Goal: Transaction & Acquisition: Purchase product/service

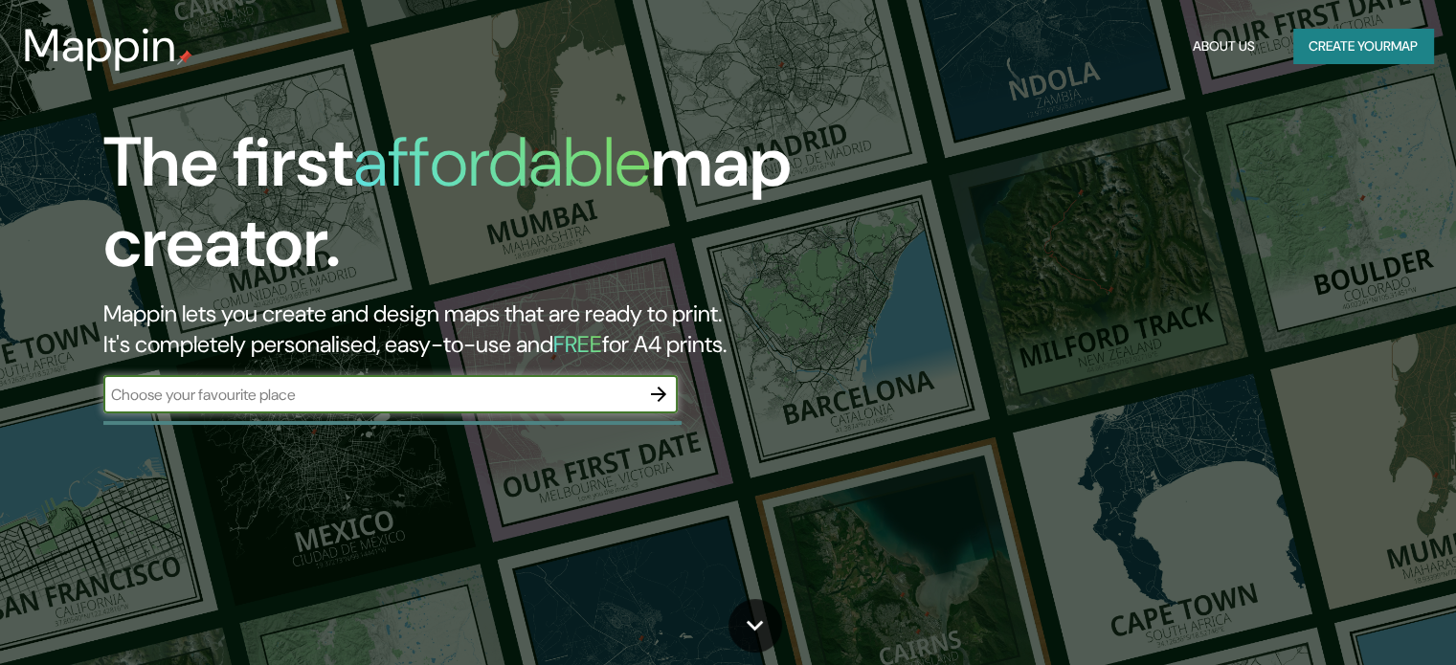
click at [508, 391] on input "text" at bounding box center [371, 395] width 536 height 22
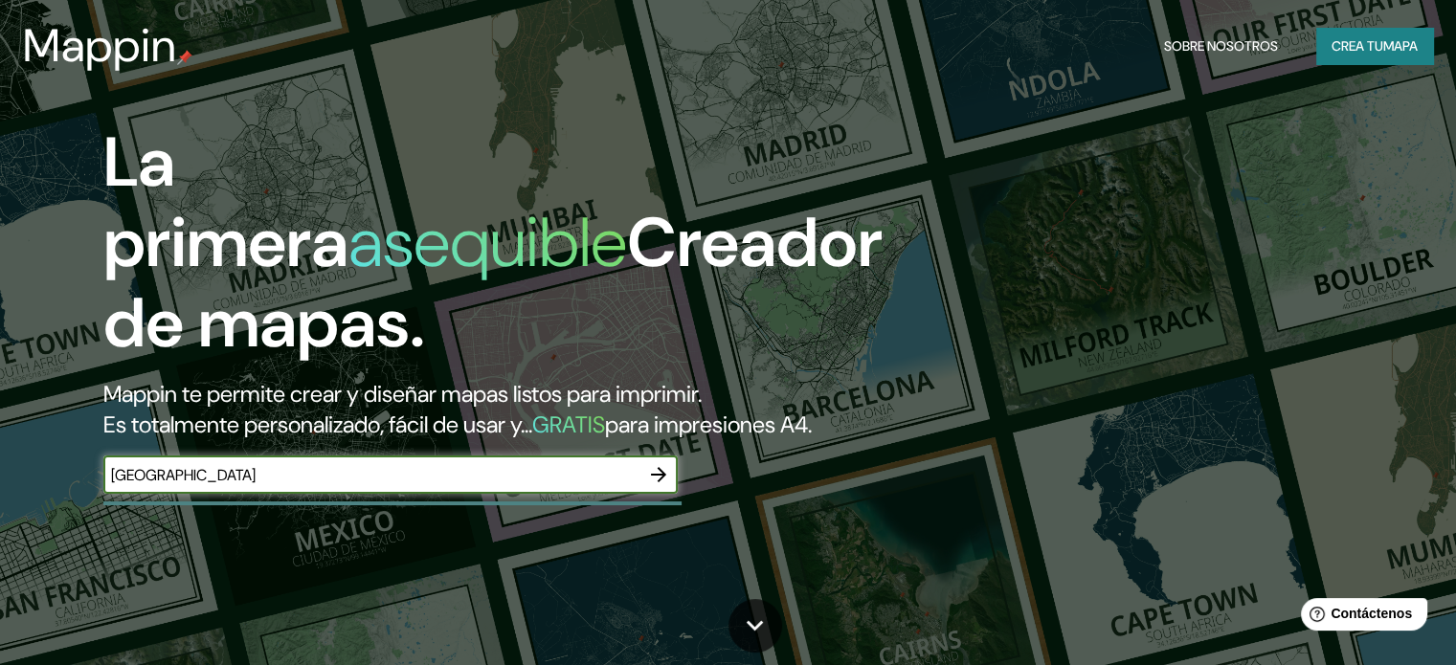
type input "[GEOGRAPHIC_DATA]"
click at [1394, 56] on font "mapa" at bounding box center [1400, 46] width 34 height 25
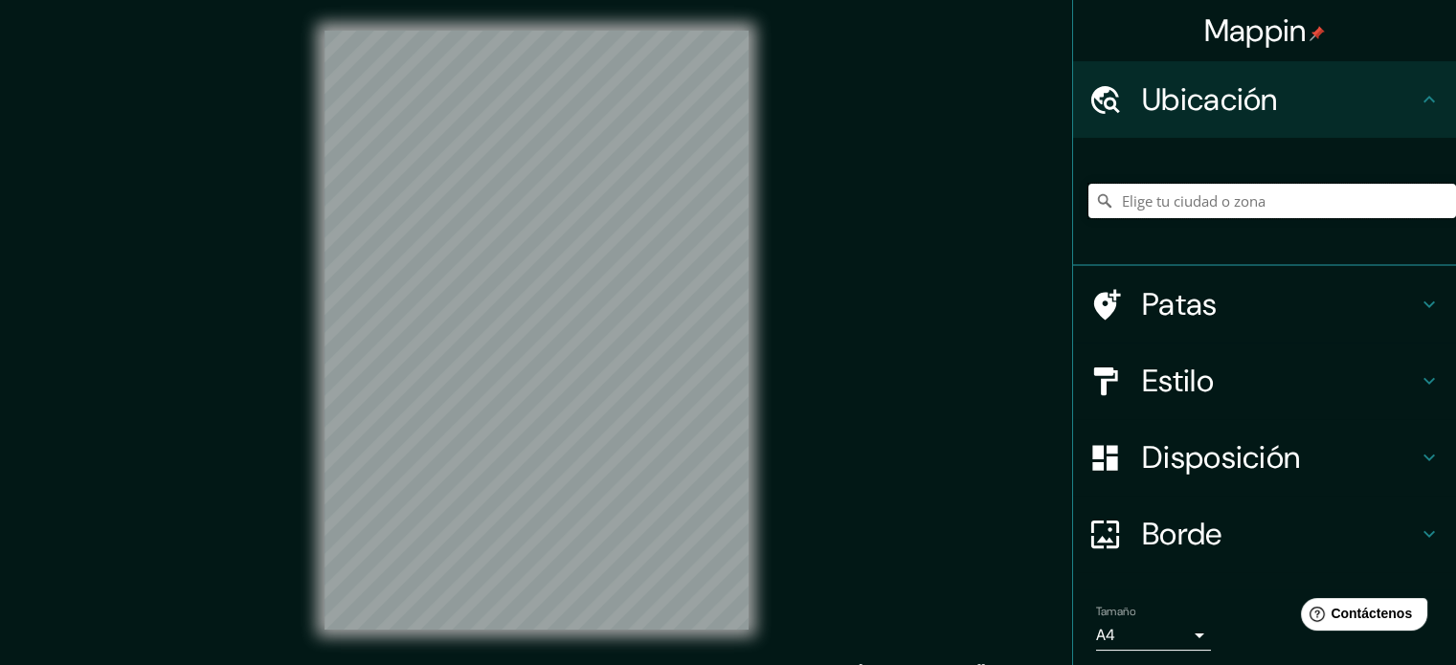
click at [1192, 191] on input "Elige tu ciudad o zona" at bounding box center [1272, 201] width 368 height 34
click at [1260, 196] on input "[GEOGRAPHIC_DATA]" at bounding box center [1272, 201] width 368 height 34
click at [1210, 89] on font "Ubicación" at bounding box center [1210, 99] width 136 height 40
click at [1095, 191] on icon at bounding box center [1104, 200] width 19 height 19
click at [1095, 195] on icon at bounding box center [1104, 200] width 19 height 19
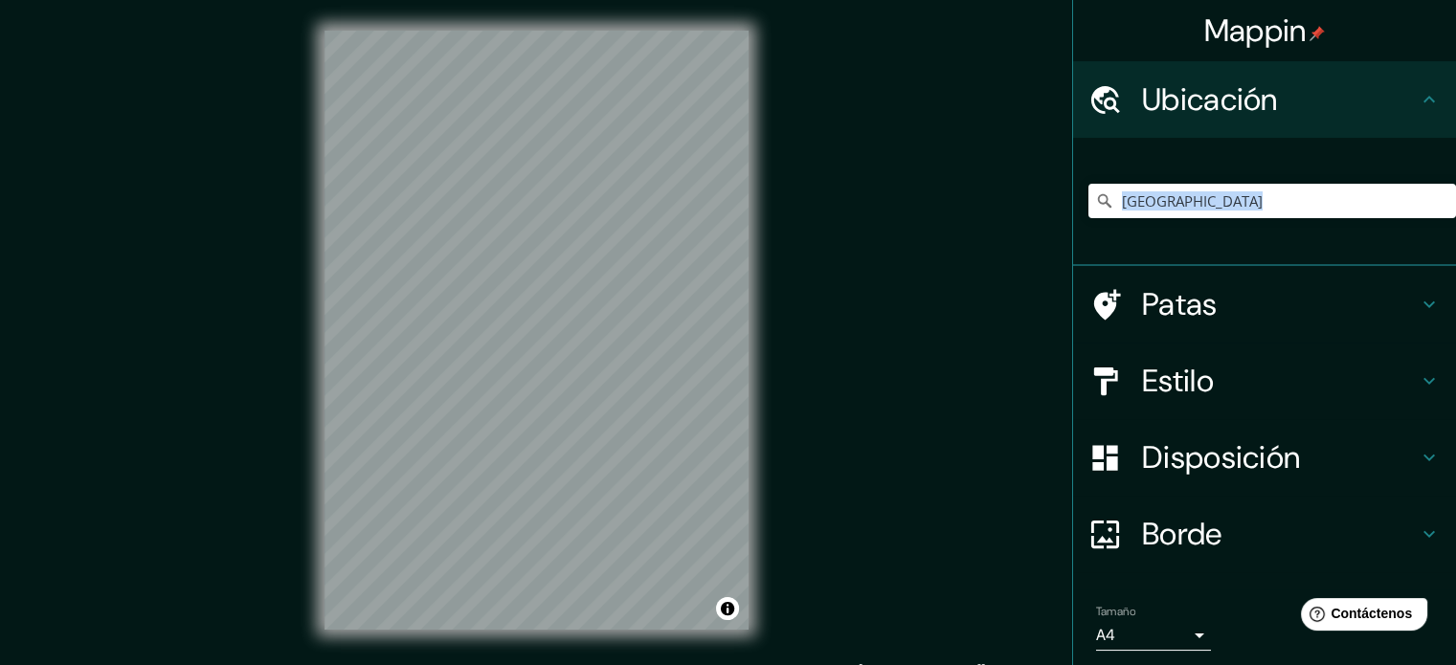
click at [1095, 197] on icon at bounding box center [1104, 200] width 19 height 19
click at [1190, 213] on input "[GEOGRAPHIC_DATA]" at bounding box center [1272, 201] width 368 height 34
type input "v"
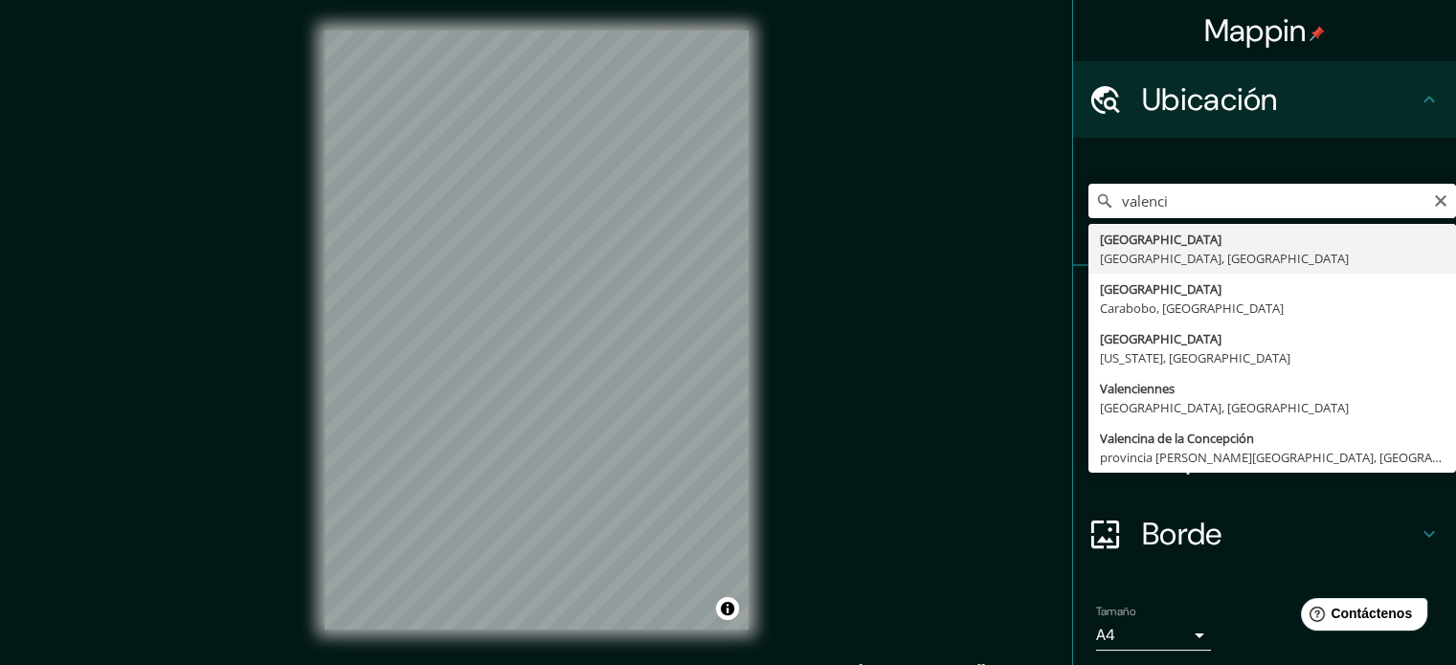
type input "[GEOGRAPHIC_DATA], [GEOGRAPHIC_DATA], [GEOGRAPHIC_DATA]"
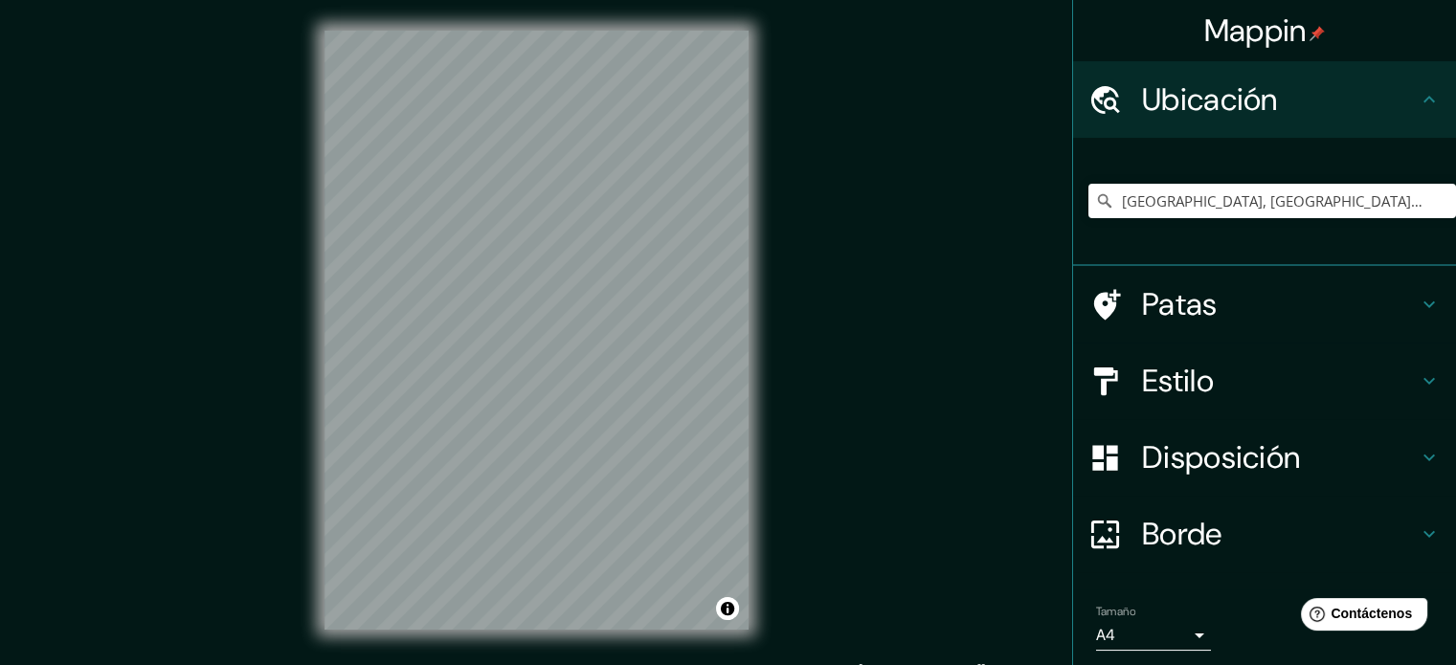
click at [1164, 365] on font "Estilo" at bounding box center [1178, 381] width 72 height 40
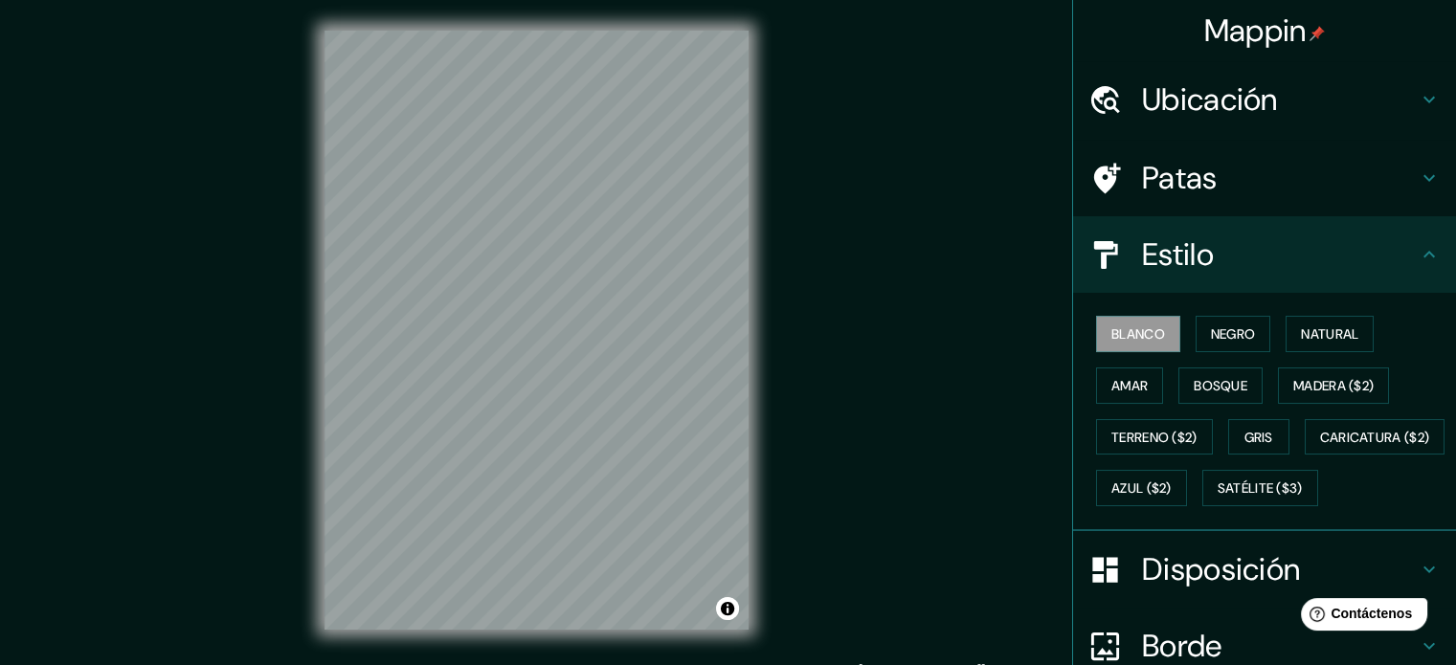
click at [1178, 252] on font "Estilo" at bounding box center [1178, 255] width 72 height 40
click at [1214, 341] on font "Negro" at bounding box center [1233, 333] width 45 height 17
click at [1418, 261] on icon at bounding box center [1429, 254] width 23 height 23
drag, startPoint x: 1101, startPoint y: 331, endPoint x: 1112, endPoint y: 329, distance: 11.6
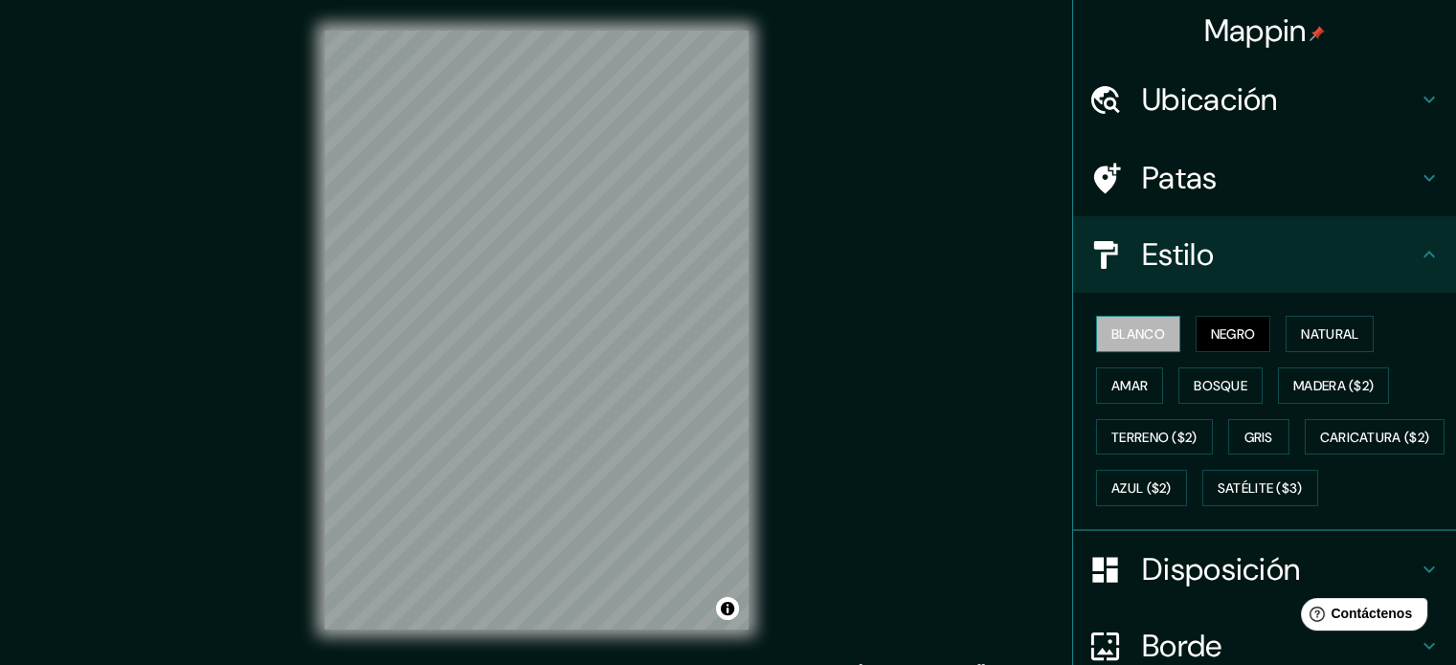
click at [1111, 331] on font "Blanco" at bounding box center [1138, 333] width 54 height 17
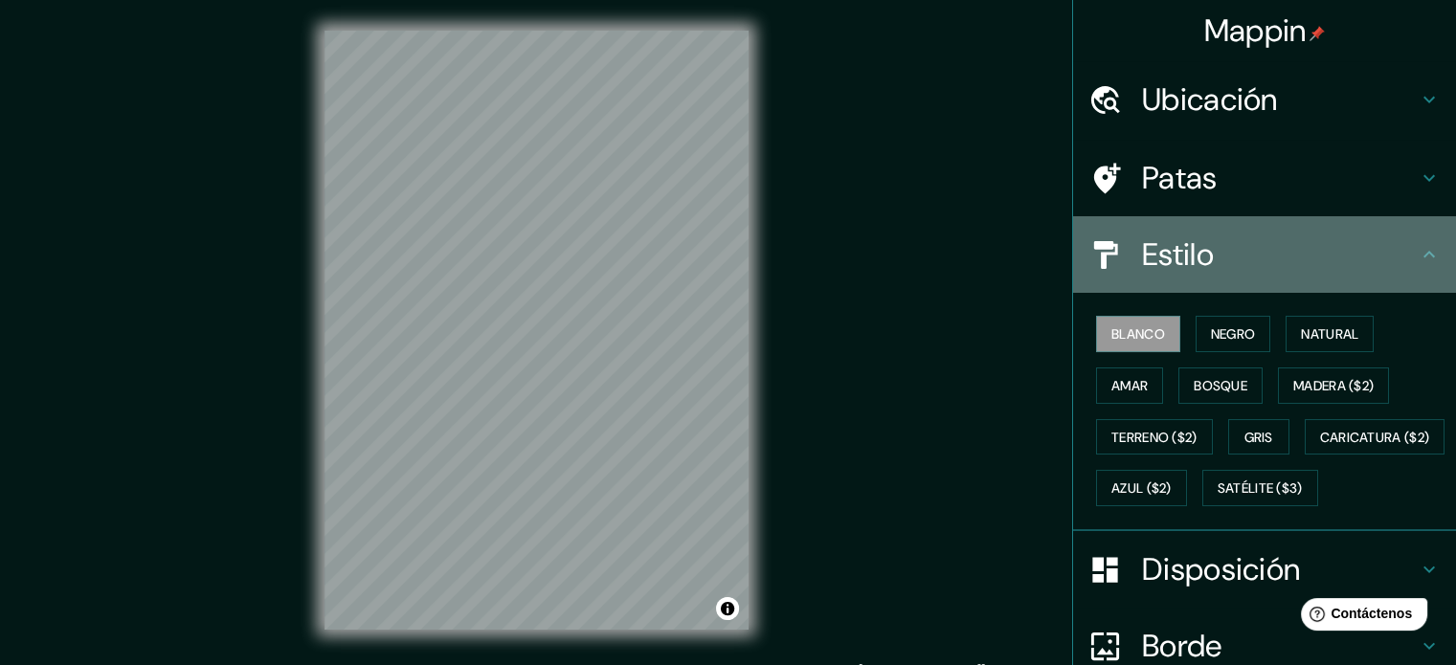
click at [1406, 257] on div "Estilo" at bounding box center [1264, 254] width 383 height 77
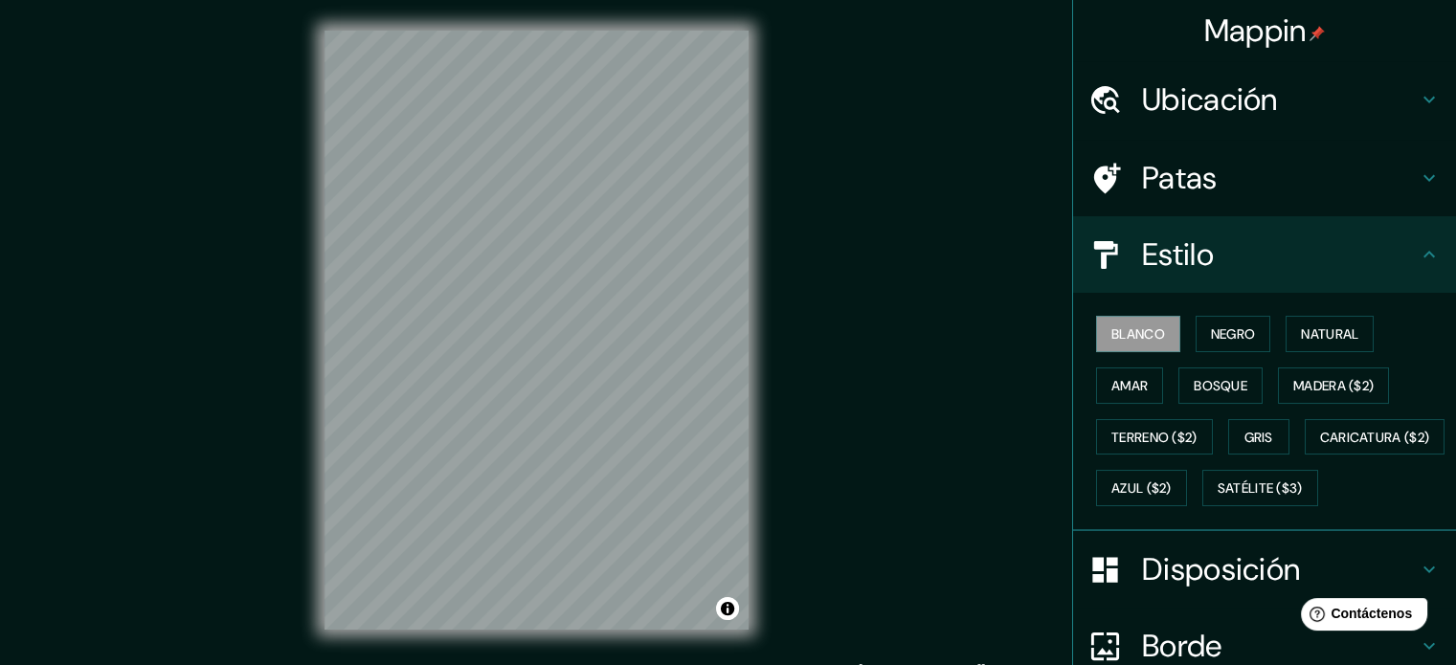
click at [1423, 256] on icon at bounding box center [1428, 254] width 11 height 7
click at [1142, 171] on font "Patas" at bounding box center [1180, 178] width 76 height 40
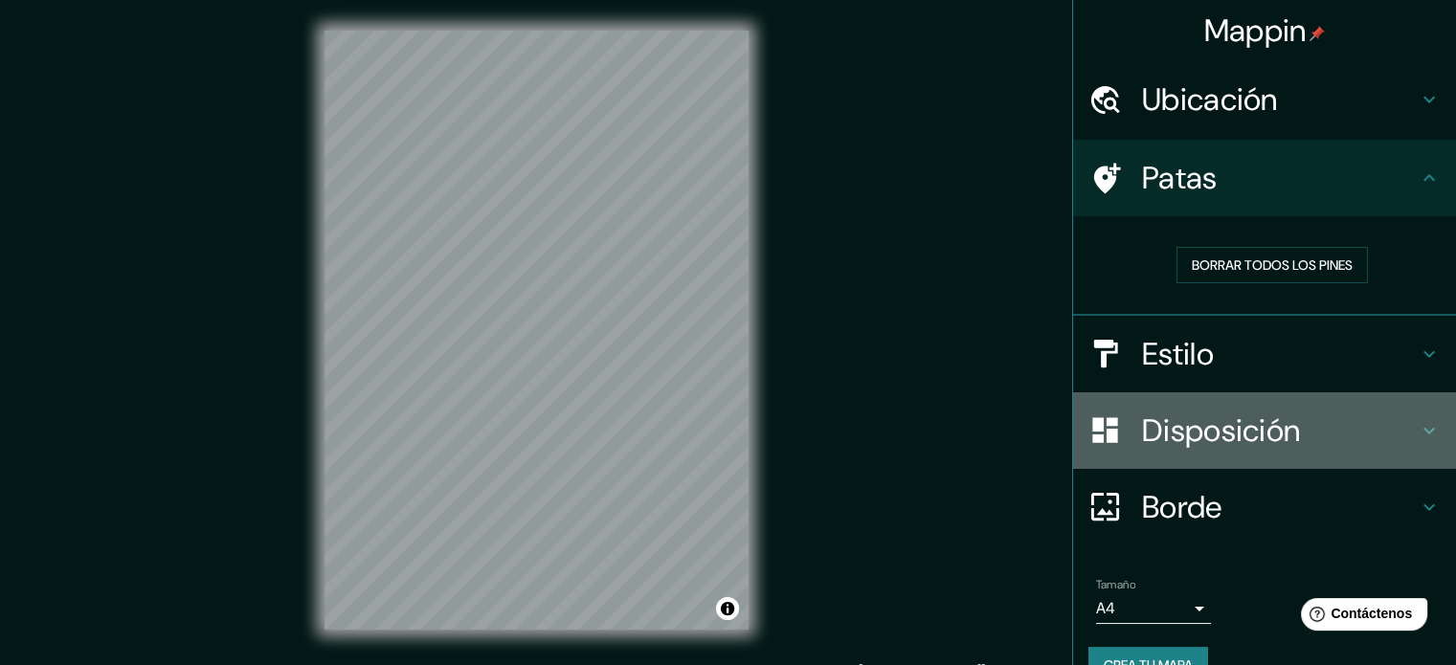
click at [1219, 432] on font "Disposición" at bounding box center [1221, 431] width 158 height 40
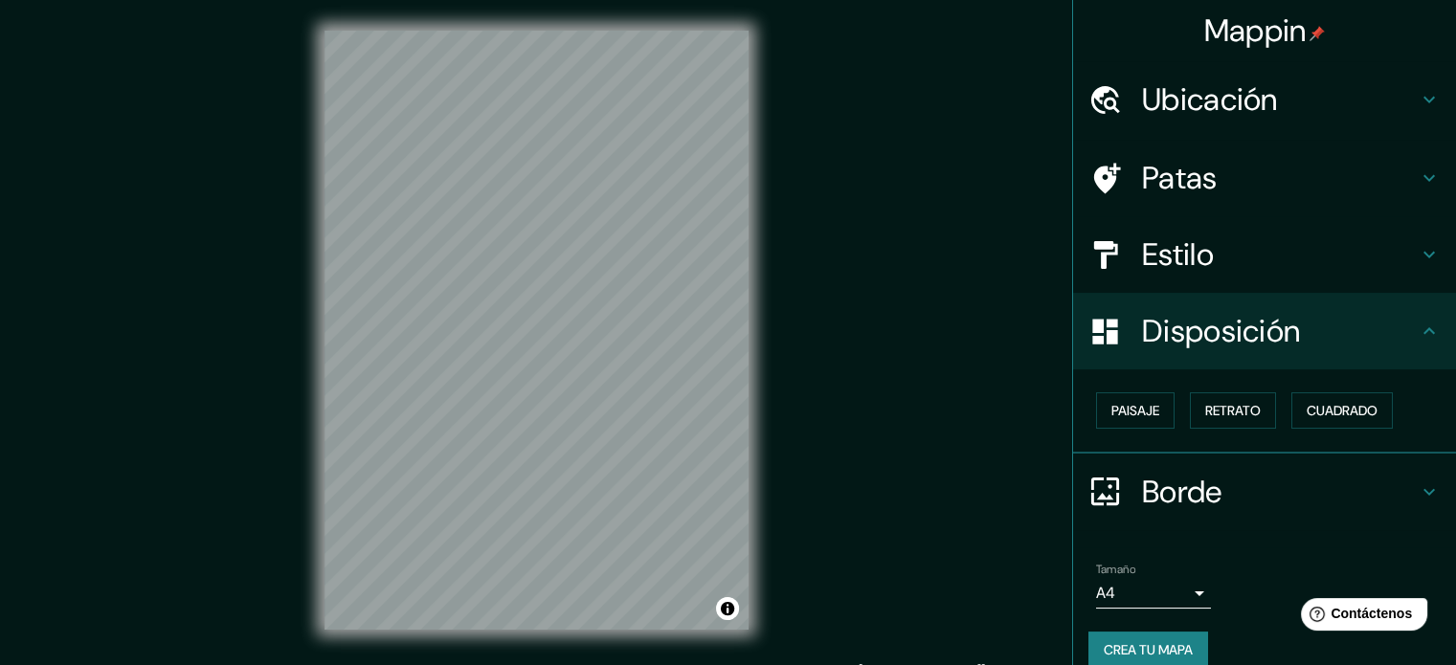
click at [1194, 490] on font "Borde" at bounding box center [1182, 492] width 80 height 40
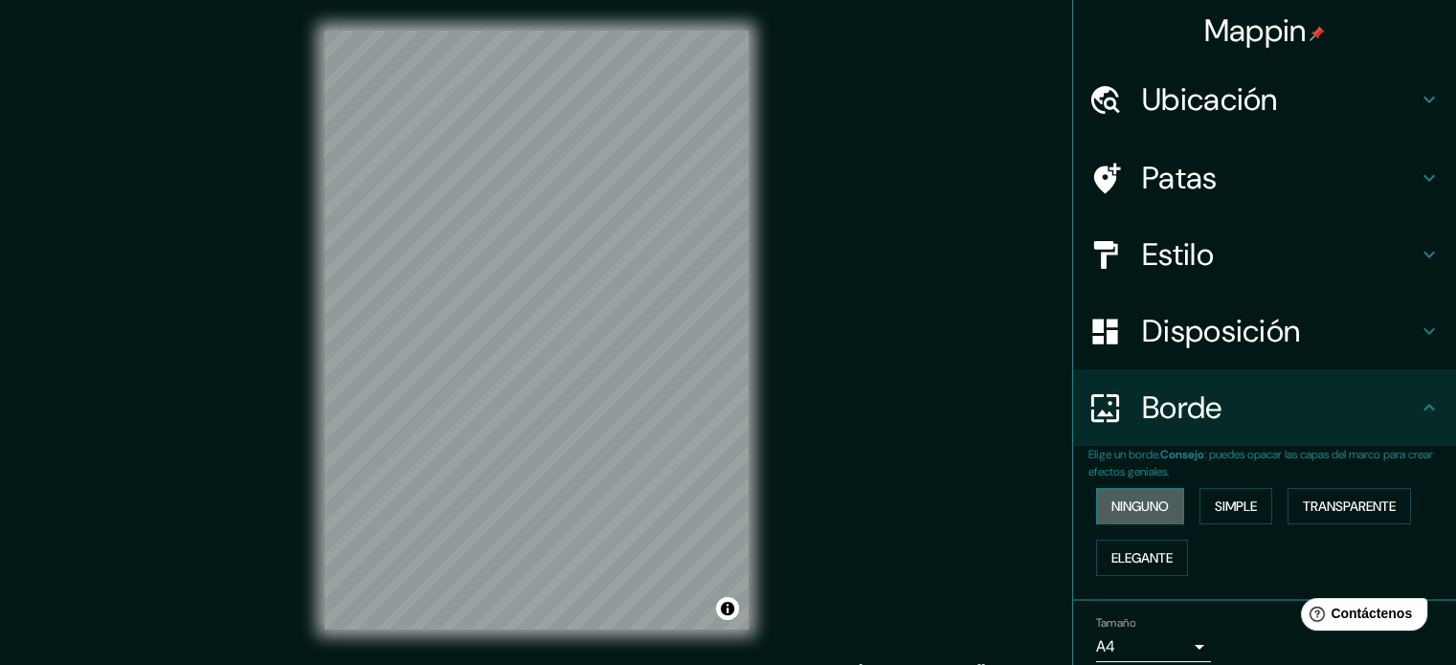
click at [1130, 501] on font "Ninguno" at bounding box center [1139, 506] width 57 height 17
drag, startPoint x: 1236, startPoint y: 503, endPoint x: 1249, endPoint y: 505, distance: 13.7
click at [1237, 503] on font "Simple" at bounding box center [1236, 506] width 42 height 17
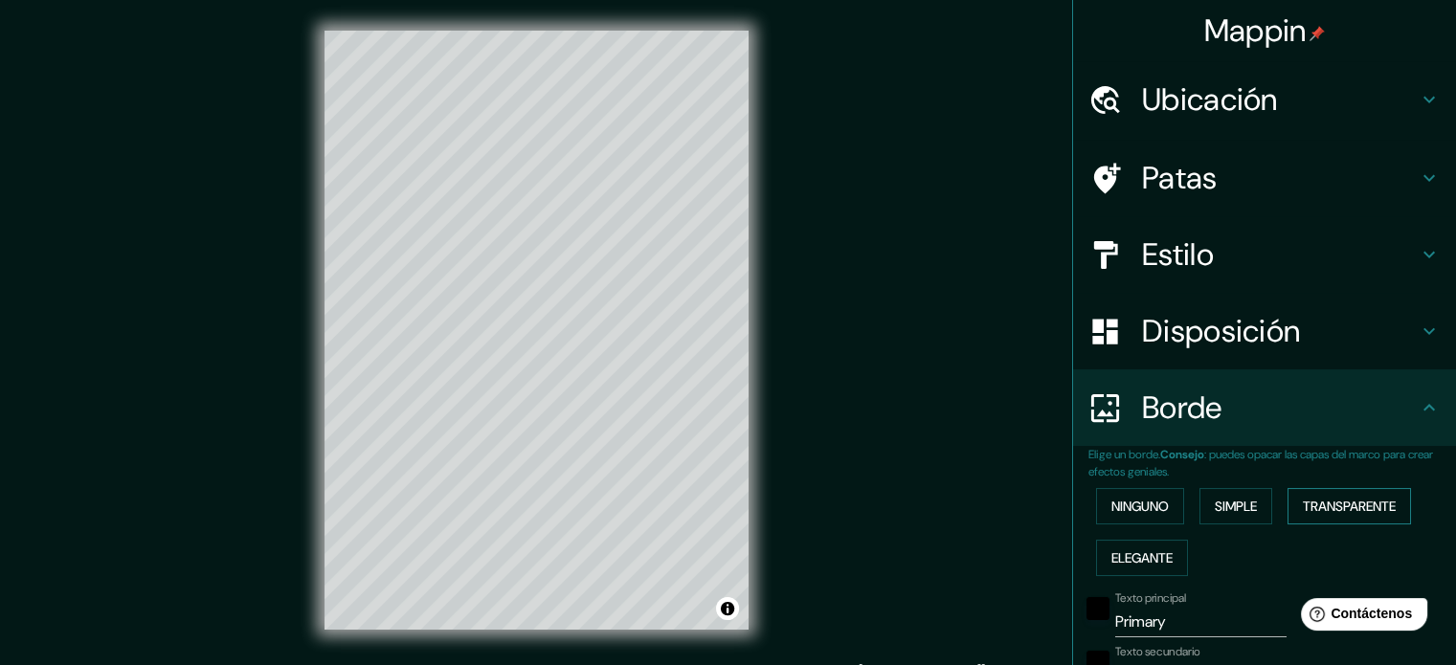
click at [1345, 505] on font "Transparente" at bounding box center [1349, 506] width 93 height 17
click at [1141, 555] on font "Elegante" at bounding box center [1141, 557] width 61 height 17
